Goal: Task Accomplishment & Management: Manage account settings

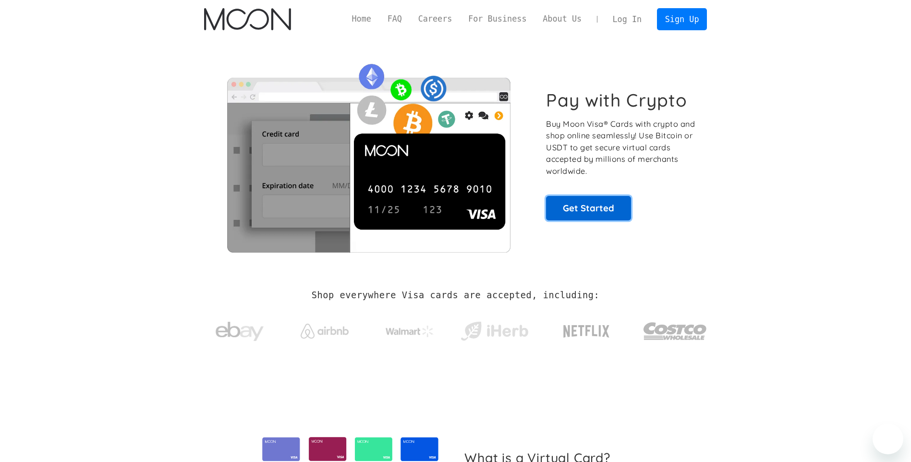
click at [594, 208] on link "Get Started" at bounding box center [588, 208] width 85 height 24
